Goal: Task Accomplishment & Management: Complete application form

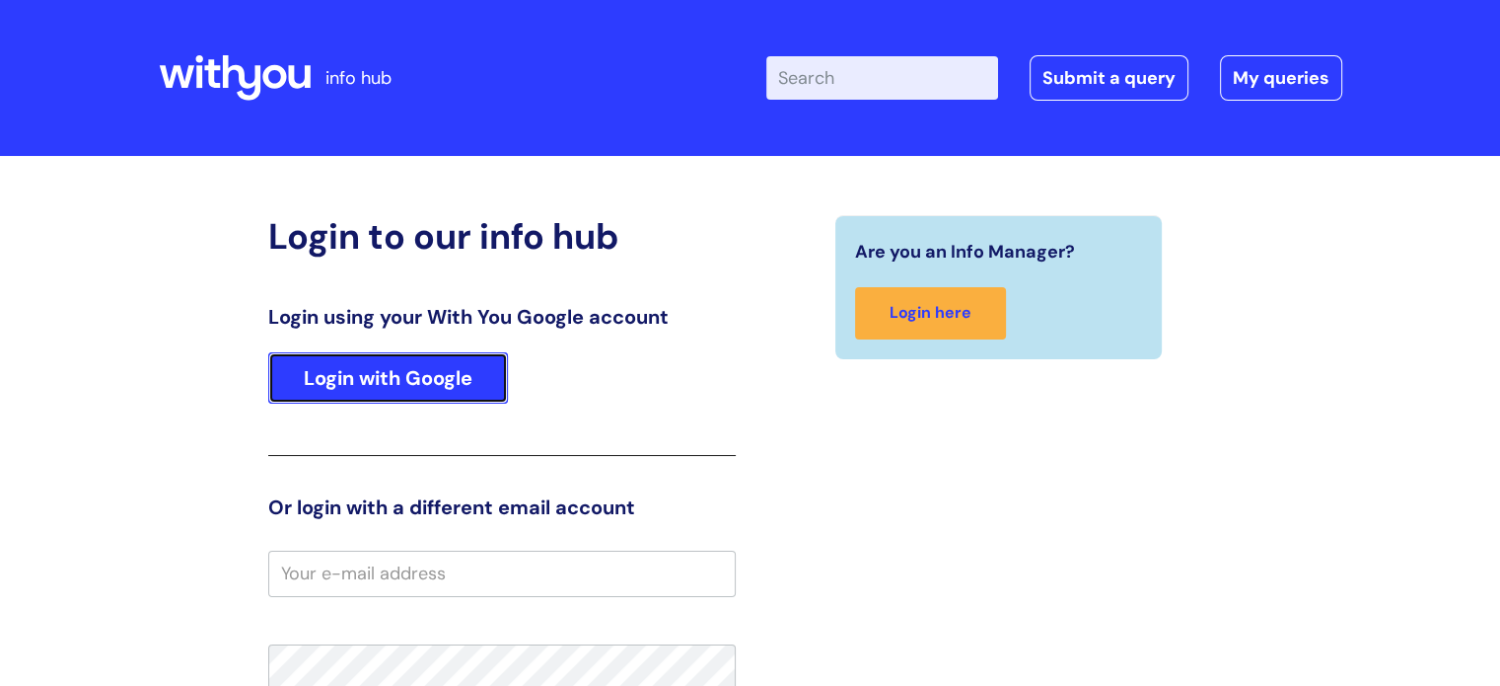
click at [436, 379] on link "Login with Google" at bounding box center [388, 377] width 240 height 51
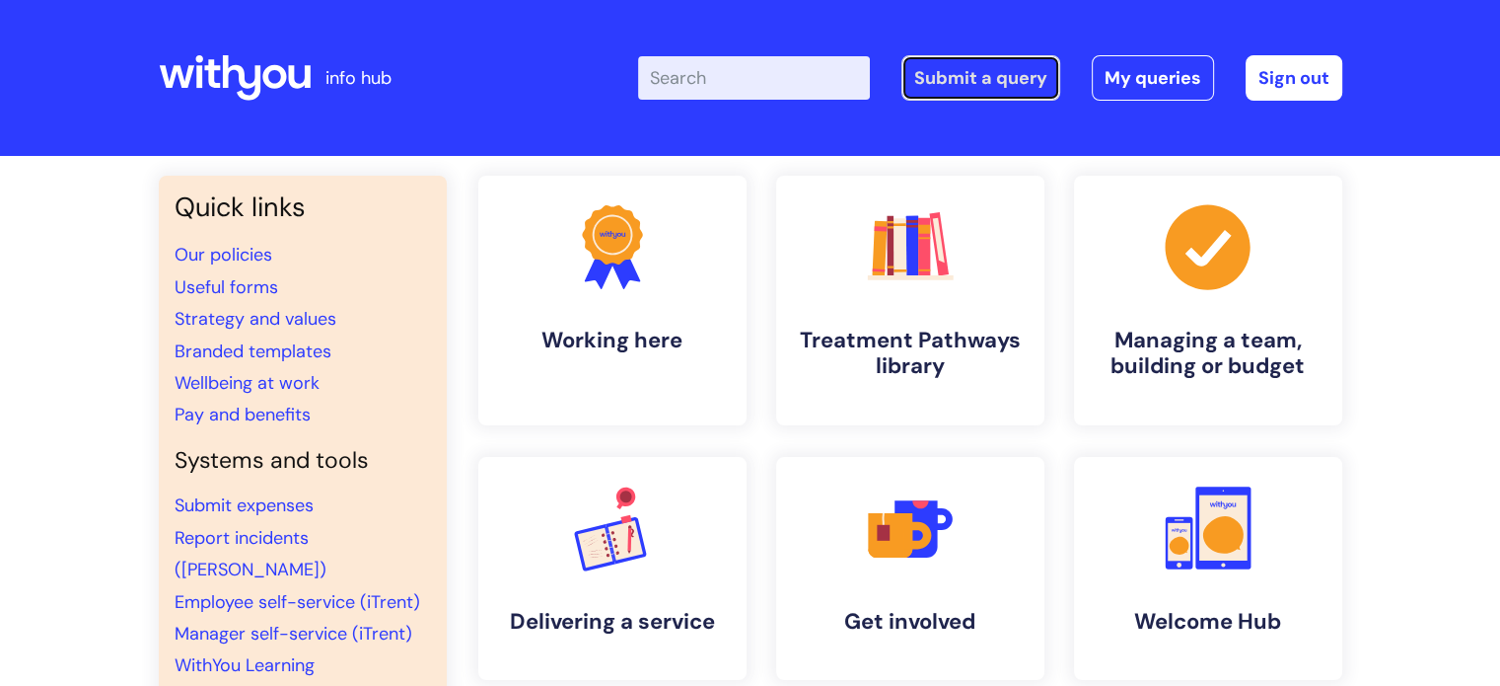
click at [979, 69] on link "Submit a query" at bounding box center [981, 77] width 159 height 45
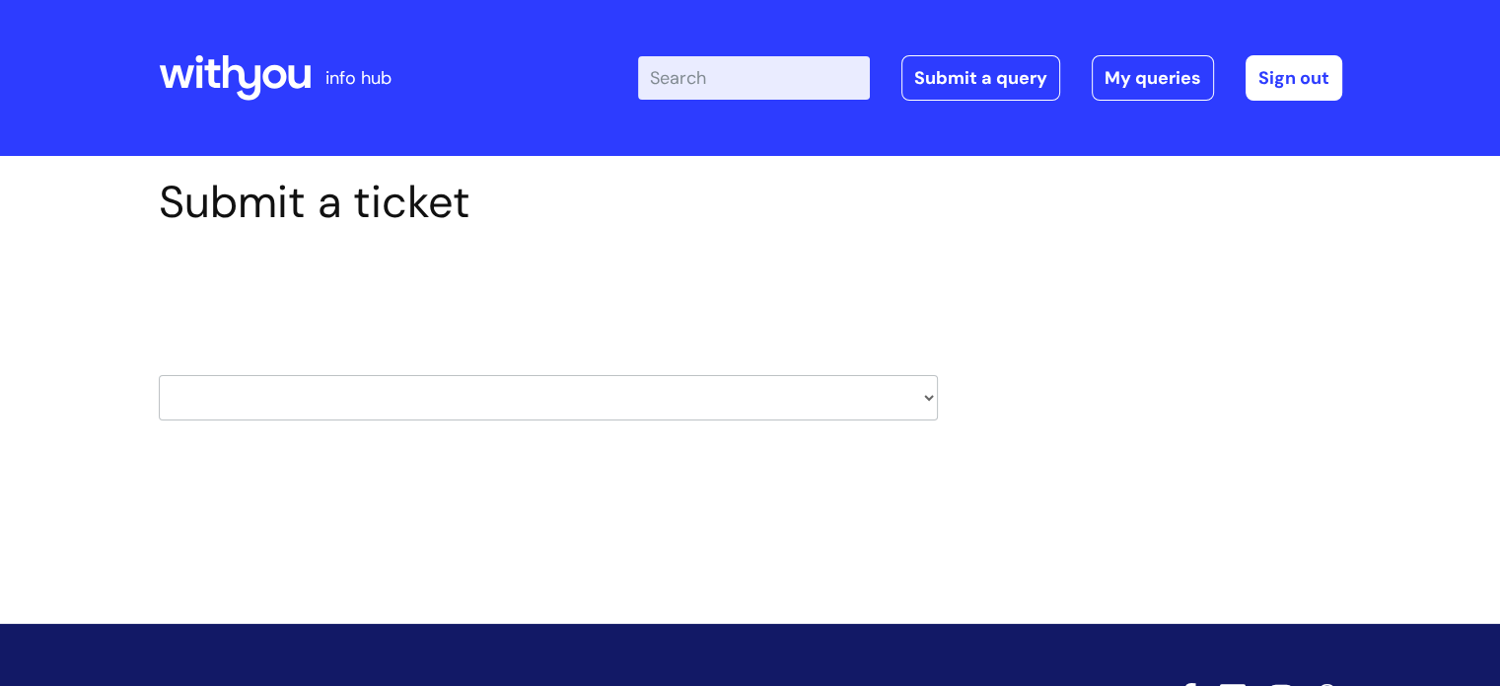
click at [926, 397] on select "HR / People IT and Support Clinical Drug Alerts Finance Accounts Data Support T…" at bounding box center [548, 397] width 779 height 45
select select "surrey_nhs_talking_therapies"
click at [159, 375] on select "HR / People IT and Support Clinical Drug Alerts Finance Accounts Data Support T…" at bounding box center [548, 397] width 779 height 45
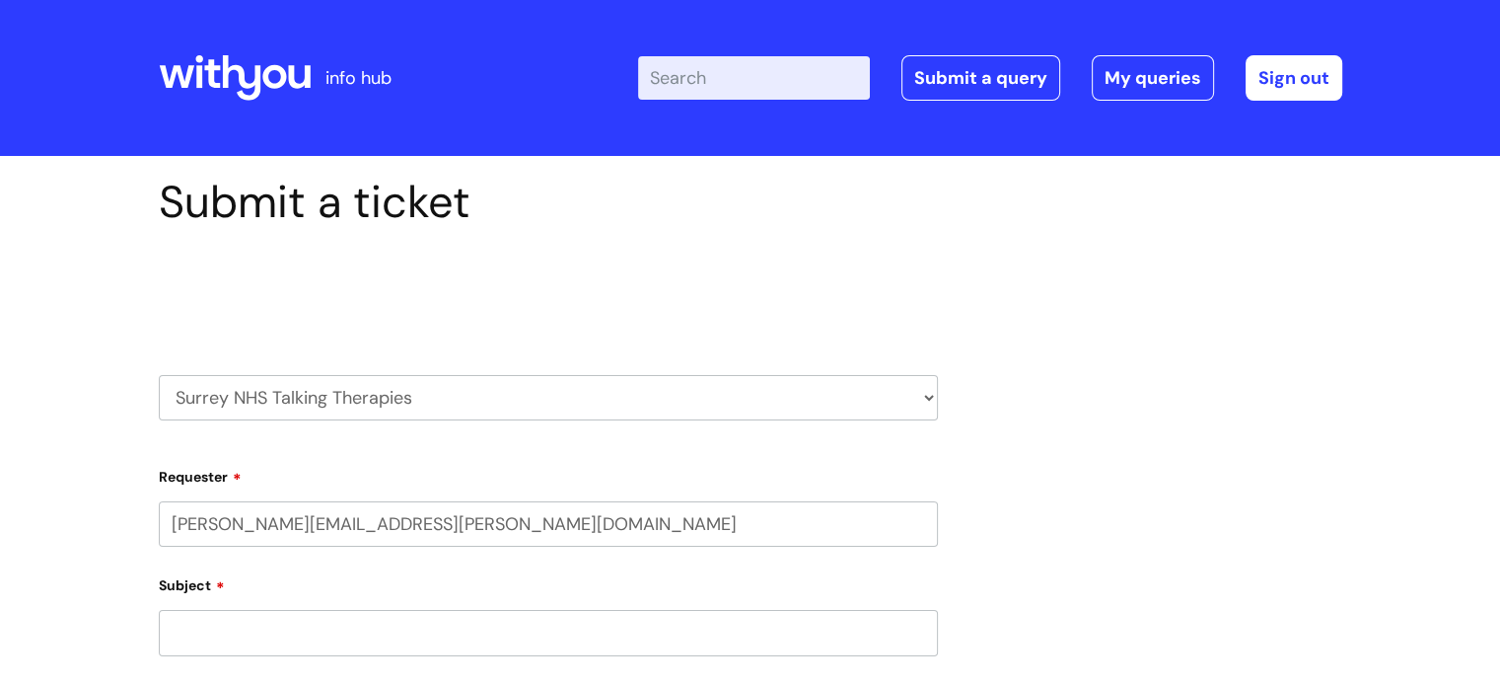
select select "80004286524"
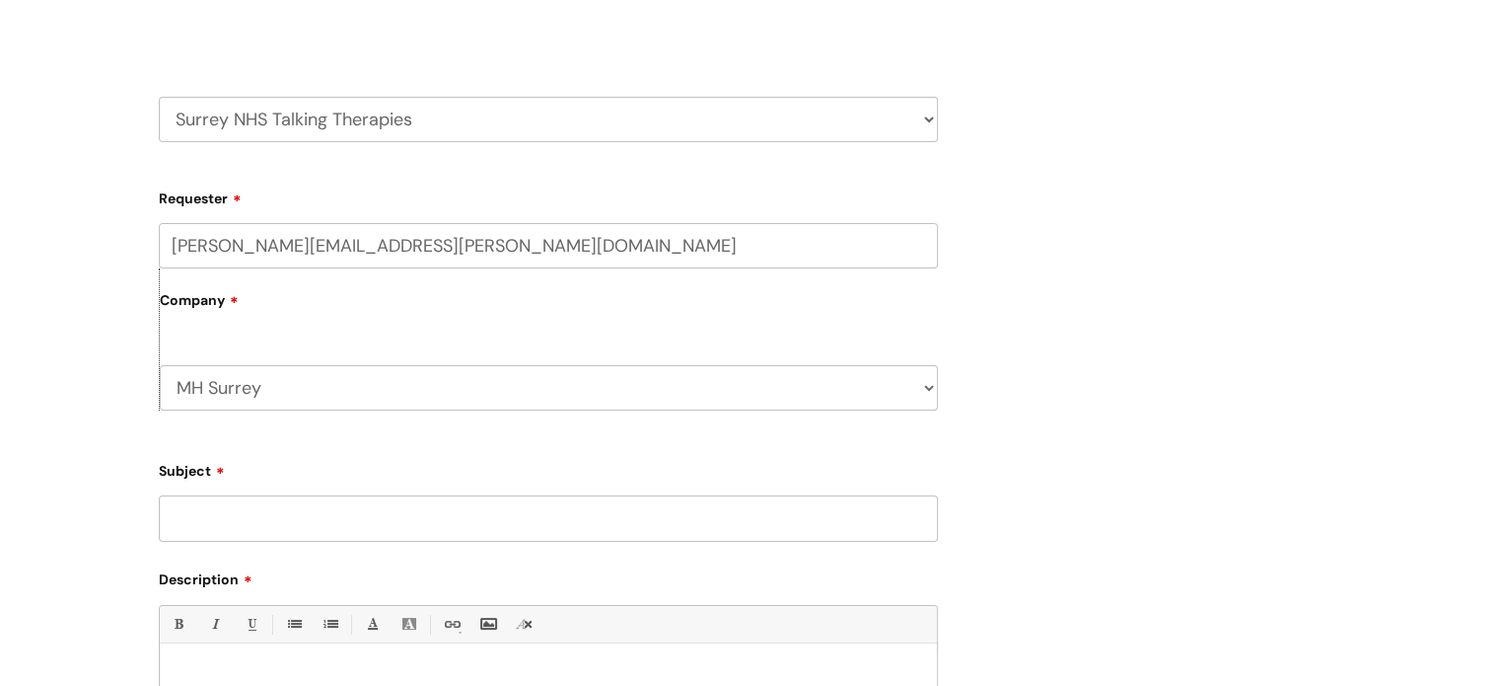
scroll to position [395, 0]
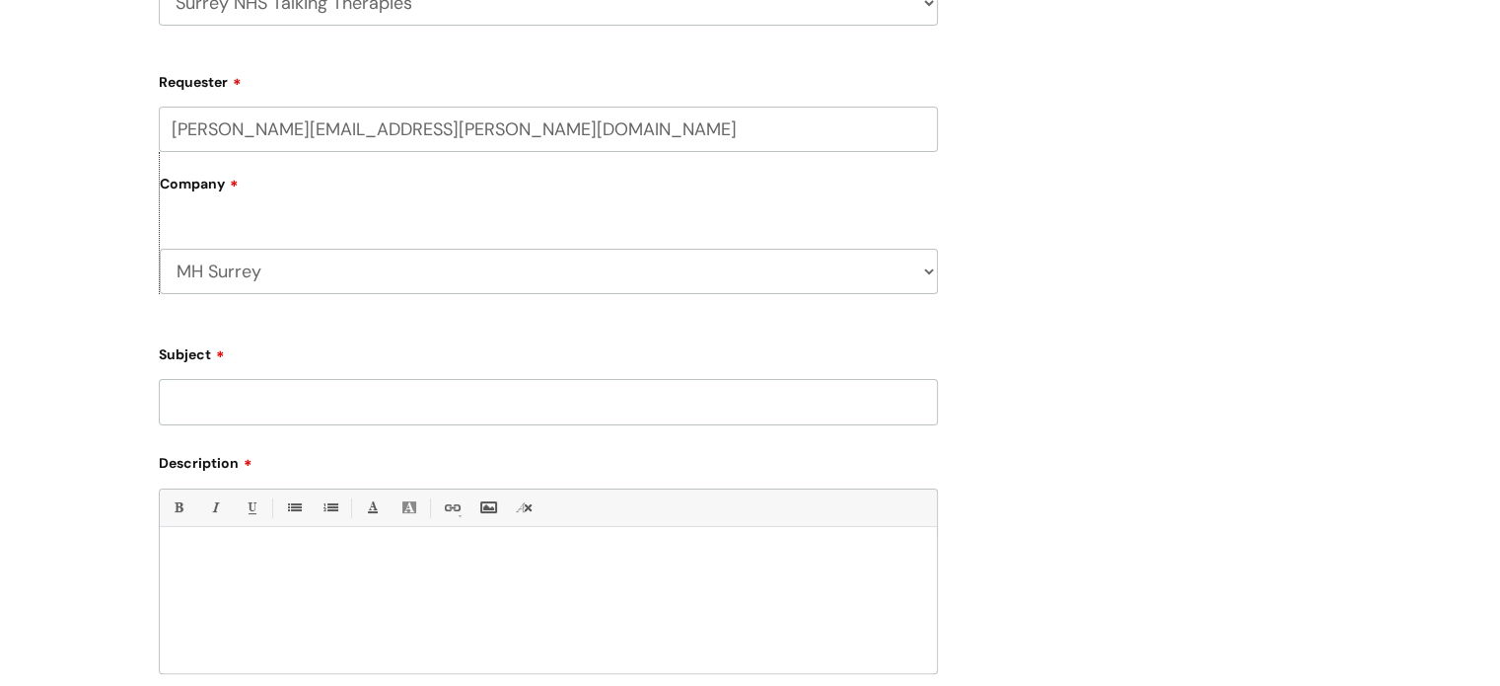
paste input "BE019568"
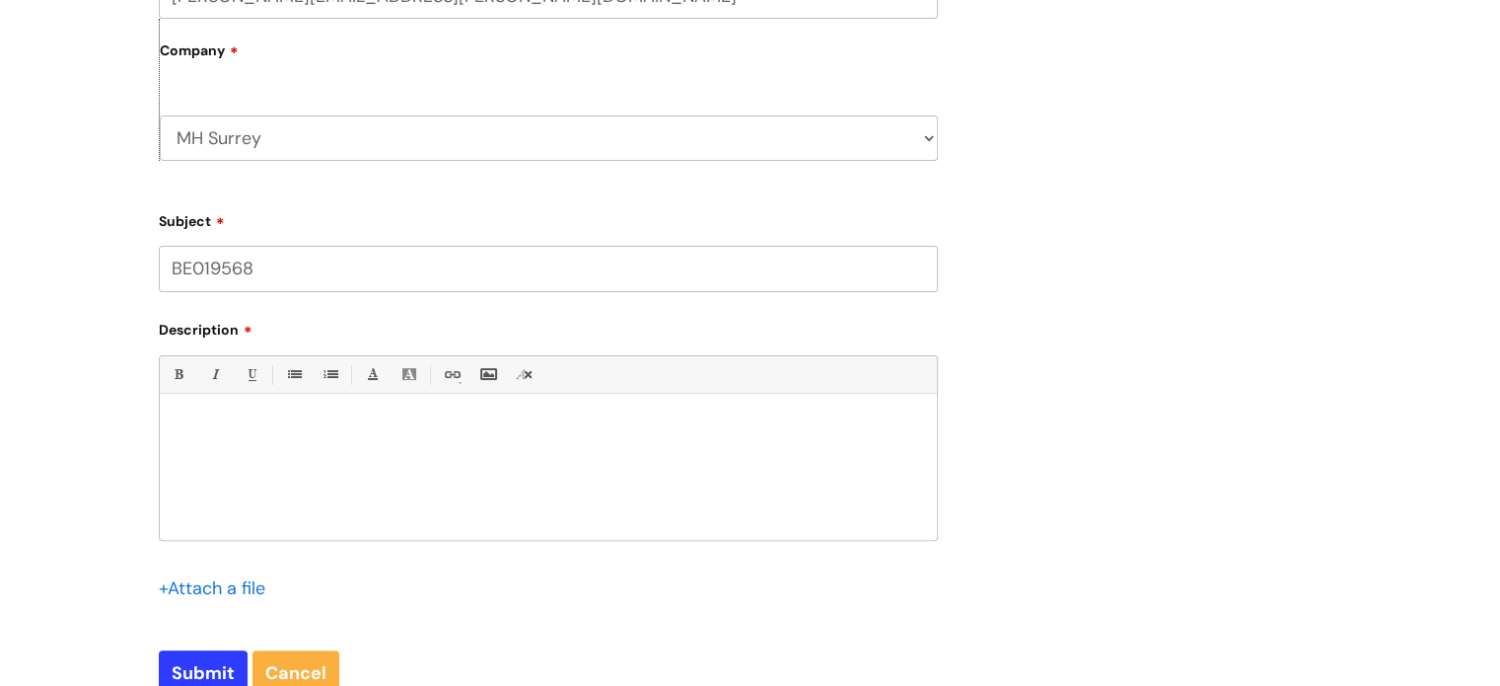
scroll to position [690, 0]
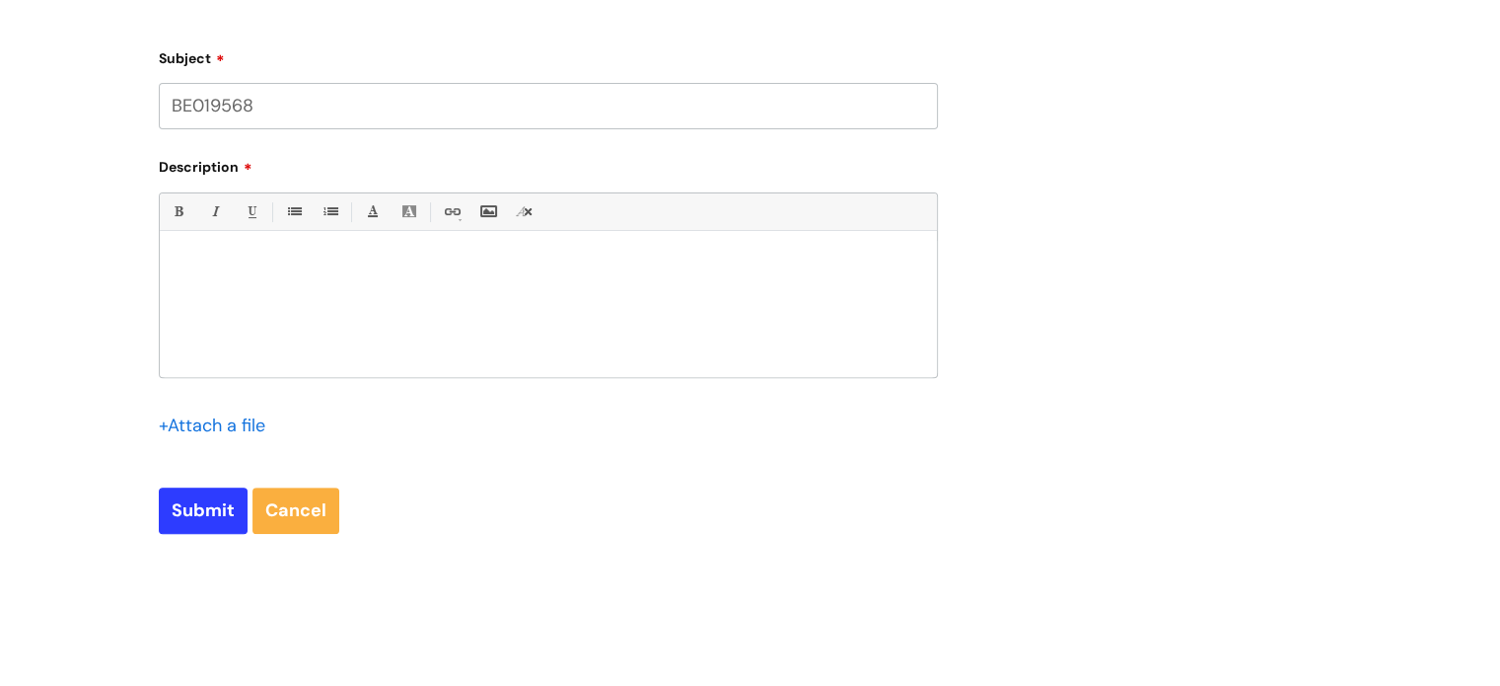
type input "BE019568"
click at [468, 295] on div at bounding box center [548, 309] width 777 height 136
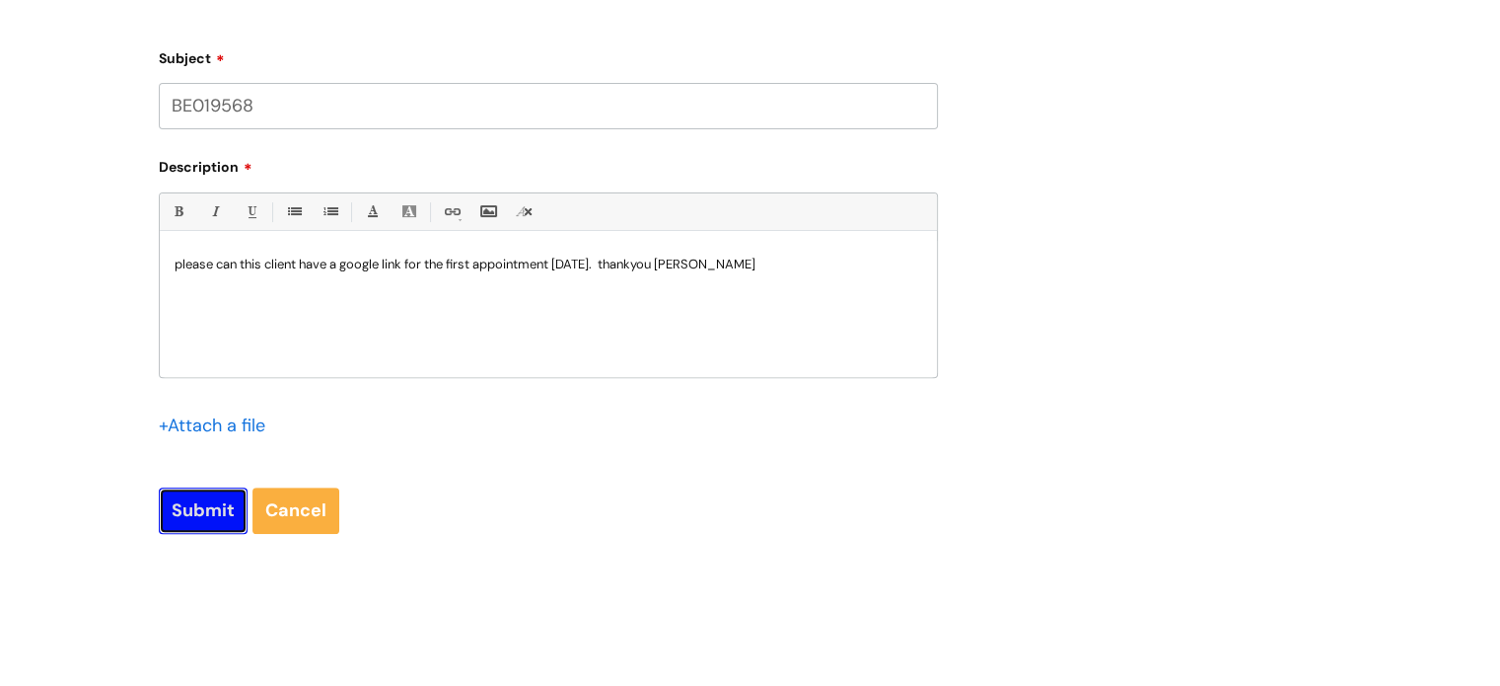
click at [209, 500] on input "Submit" at bounding box center [203, 509] width 89 height 45
type input "Please Wait..."
